Goal: Navigation & Orientation: Find specific page/section

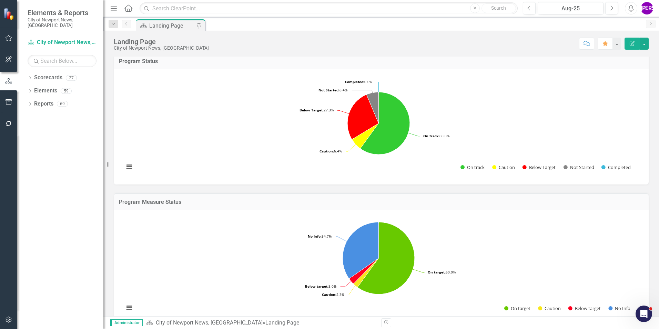
scroll to position [310, 0]
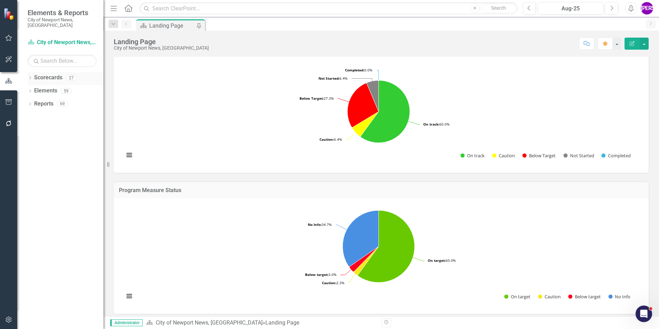
click at [30, 76] on icon at bounding box center [30, 77] width 2 height 3
click at [32, 89] on icon "Dropdown" at bounding box center [33, 91] width 5 height 4
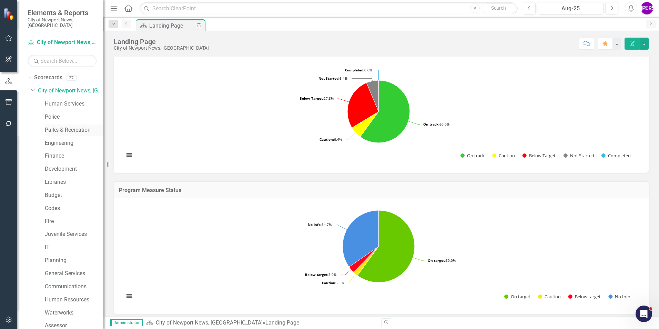
click at [57, 126] on link "Parks & Recreation" at bounding box center [74, 130] width 59 height 8
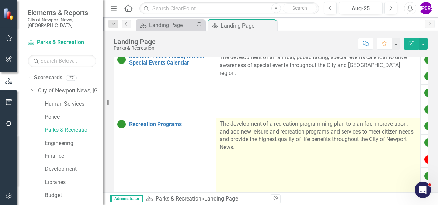
scroll to position [91, 0]
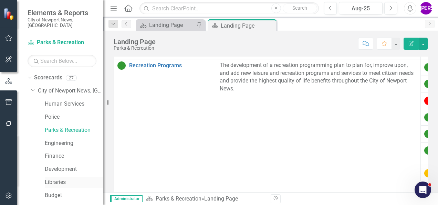
click at [60, 178] on link "Libraries" at bounding box center [74, 182] width 59 height 8
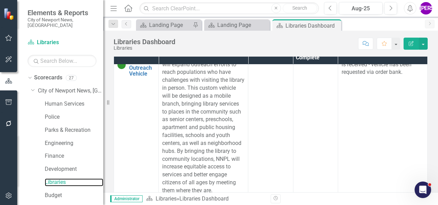
scroll to position [73, 0]
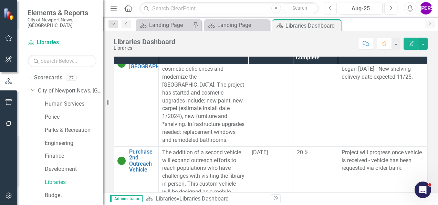
click at [332, 14] on button "Previous" at bounding box center [330, 8] width 13 height 12
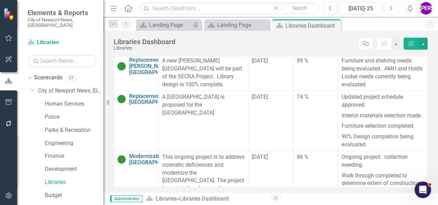
click at [388, 5] on button "Next" at bounding box center [390, 8] width 13 height 12
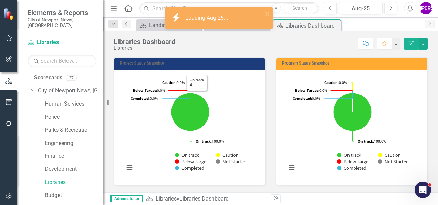
click at [267, 91] on div "Project Status Snapshot Loading... Chart Pie chart with 5 slices. Project Statu…" at bounding box center [190, 116] width 162 height 137
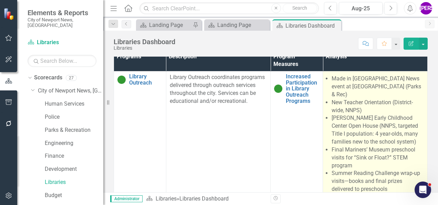
click at [363, 86] on li "Made in [GEOGRAPHIC_DATA] News event at [GEOGRAPHIC_DATA] (Parks & Rec)" at bounding box center [378, 87] width 92 height 24
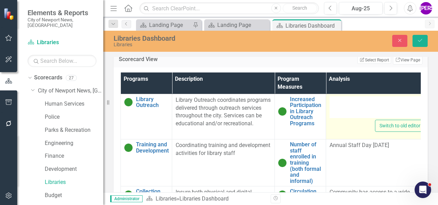
type textarea "<ul type="disc"> <li>Made in [GEOGRAPHIC_DATA] News event at [GEOGRAPHIC_DATA] …"
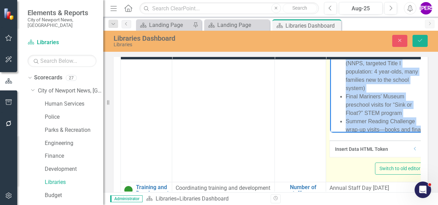
scroll to position [69, 0]
drag, startPoint x: 345, startPoint y: 17, endPoint x: 387, endPoint y: 121, distance: 112.5
click at [387, 121] on ul "Made in [GEOGRAPHIC_DATA] News event at [GEOGRAPHIC_DATA] (Parks & Rec) New Tea…" at bounding box center [377, 62] width 91 height 157
copy ul "Made in [GEOGRAPHIC_DATA] News event at [GEOGRAPHIC_DATA] (Parks & Rec) New Tea…"
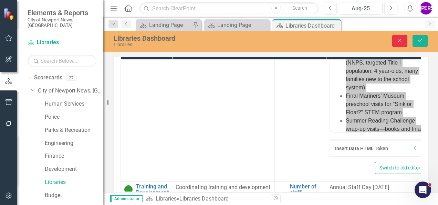
click at [402, 41] on icon "Close" at bounding box center [400, 40] width 6 height 5
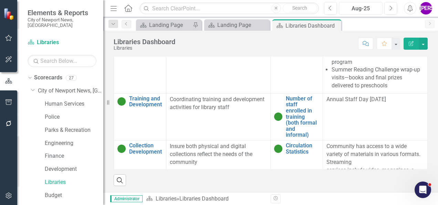
click at [340, 10] on button "Aug-25" at bounding box center [361, 8] width 44 height 12
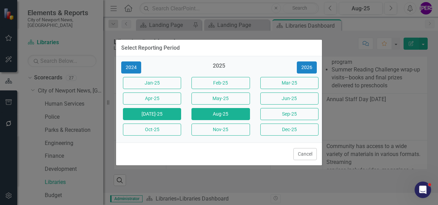
click at [173, 114] on button "[DATE]-25" at bounding box center [152, 114] width 58 height 12
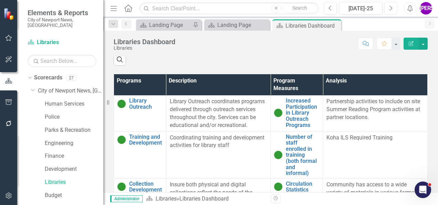
click at [389, 6] on button "Next" at bounding box center [390, 8] width 13 height 12
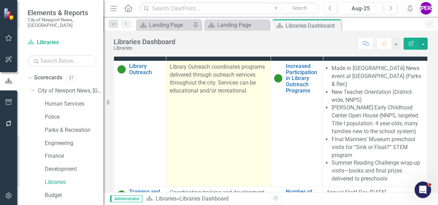
scroll to position [369, 0]
